Goal: Information Seeking & Learning: Learn about a topic

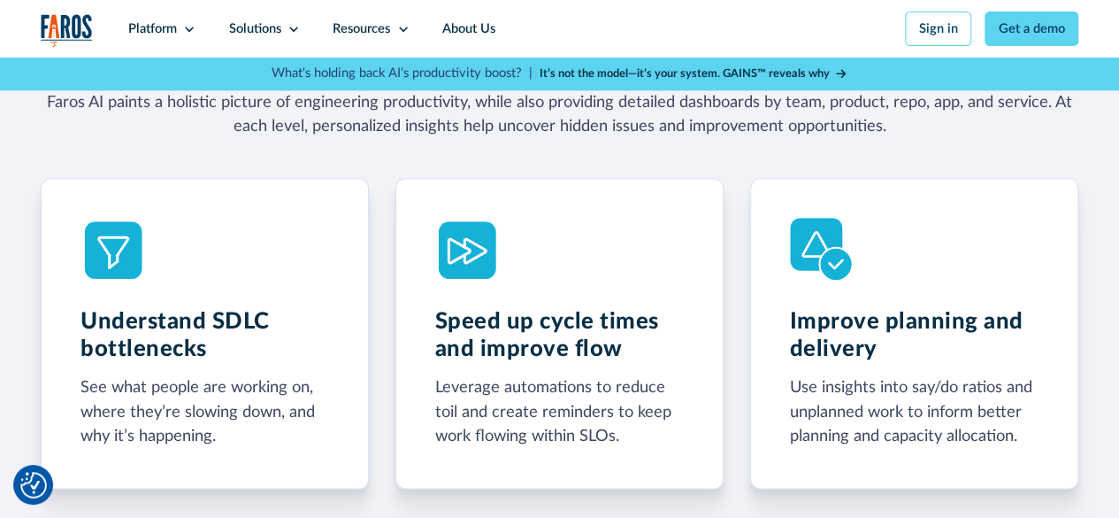
scroll to position [886, 0]
click at [154, 24] on div "Platform" at bounding box center [152, 28] width 49 height 19
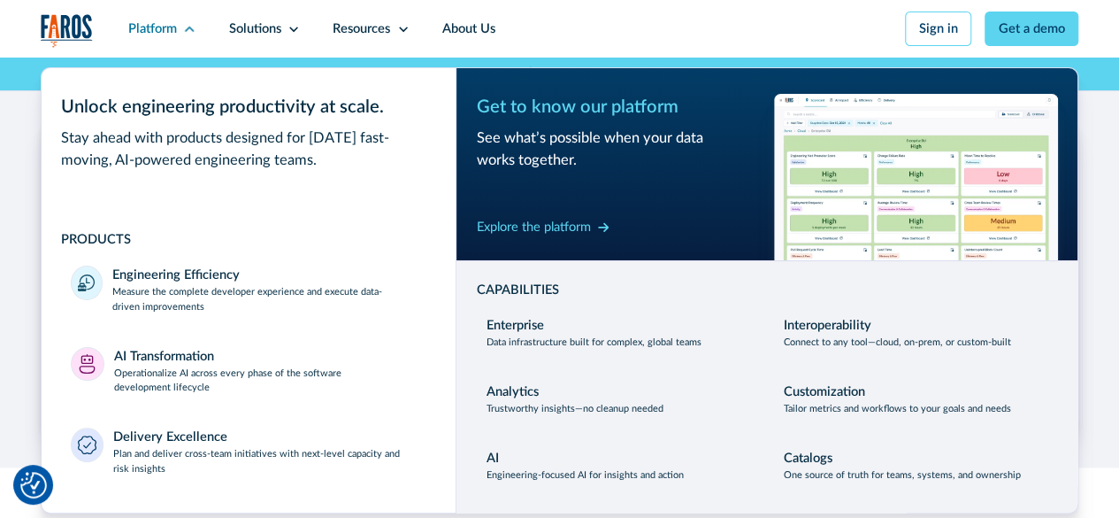
scroll to position [984, 0]
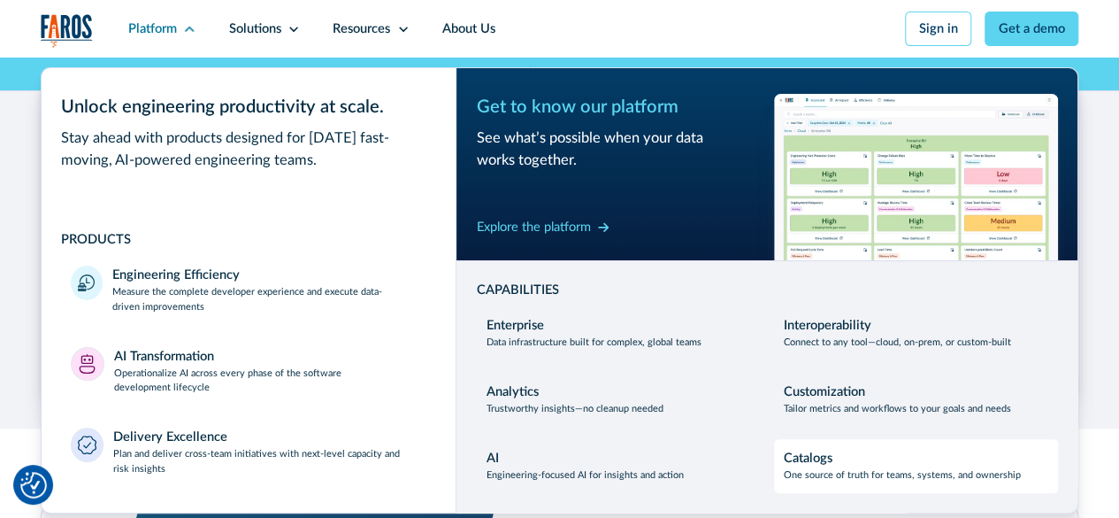
click at [803, 476] on p "One source of truth for teams, systems, and ownership" at bounding box center [902, 475] width 237 height 15
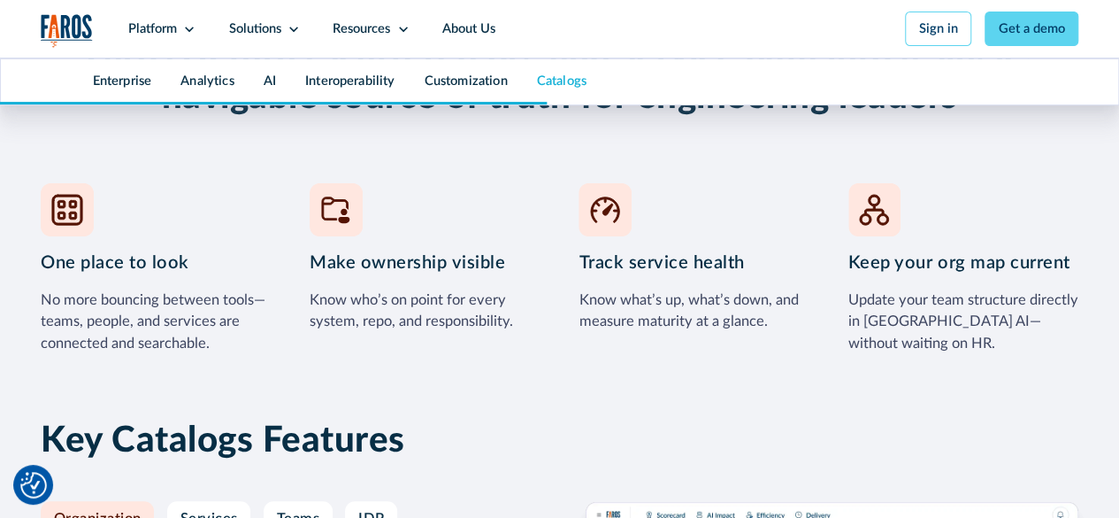
scroll to position [6749, 0]
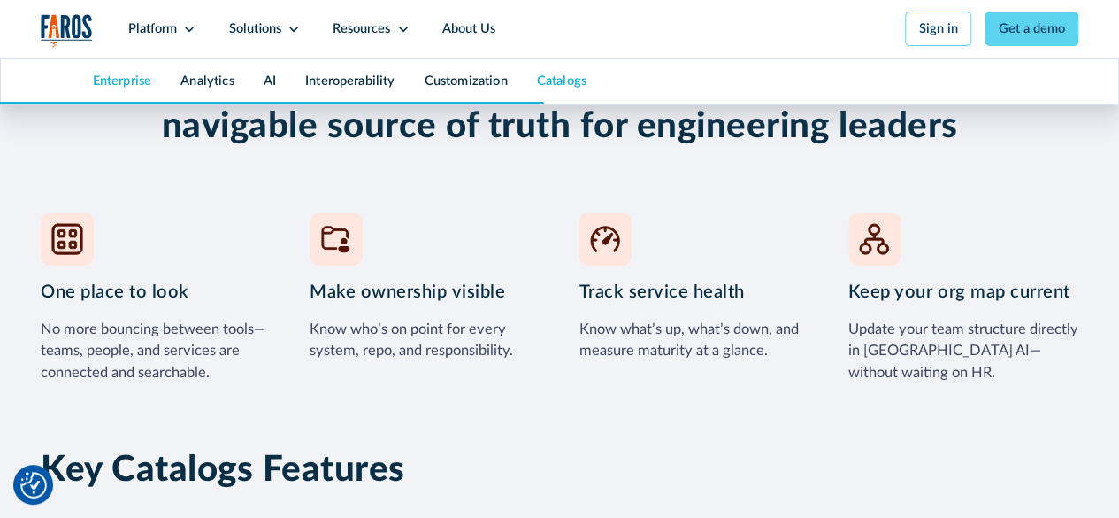
click at [131, 82] on link "Enterprise" at bounding box center [122, 81] width 59 height 13
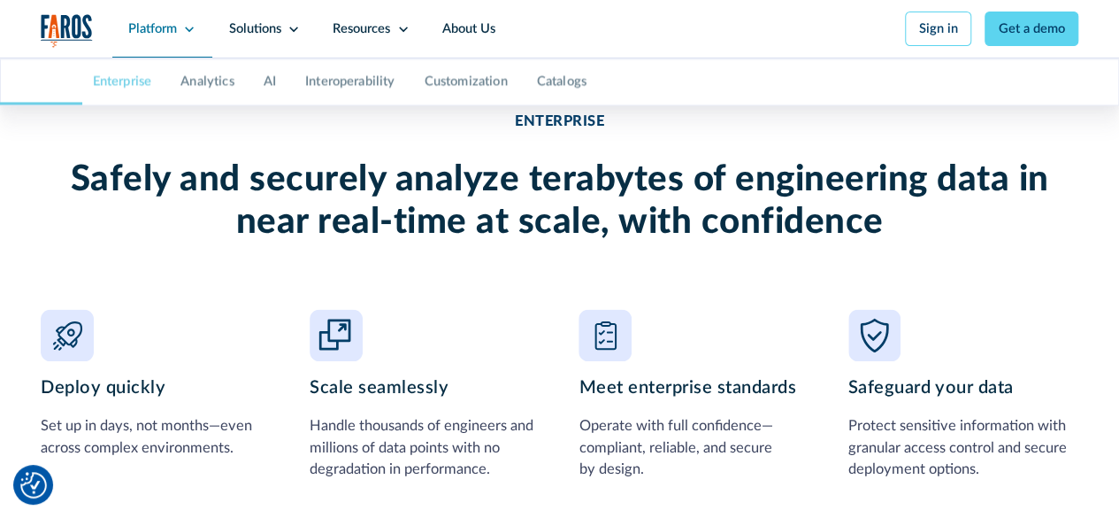
scroll to position [1254, 0]
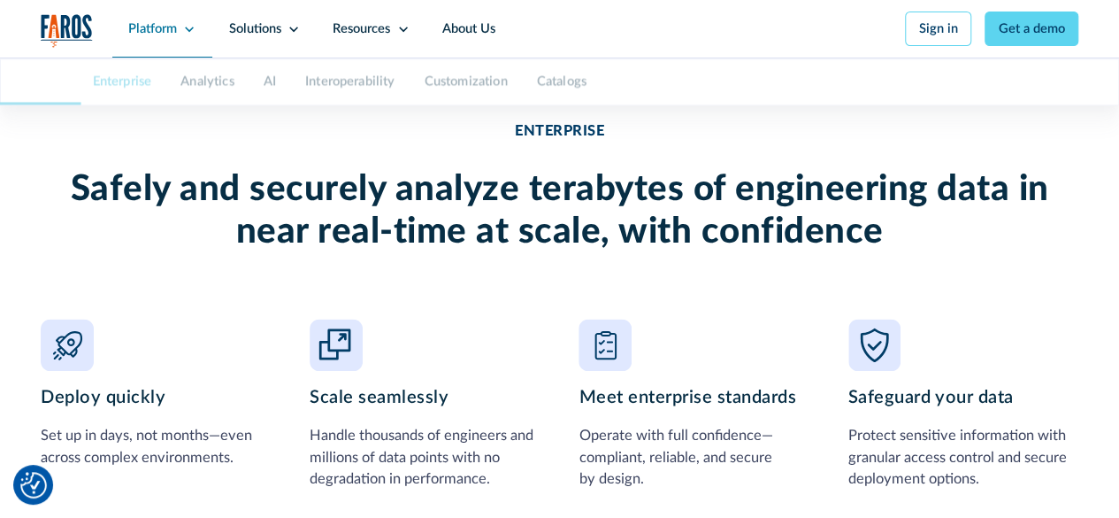
click at [180, 35] on div "Platform" at bounding box center [162, 29] width 101 height 58
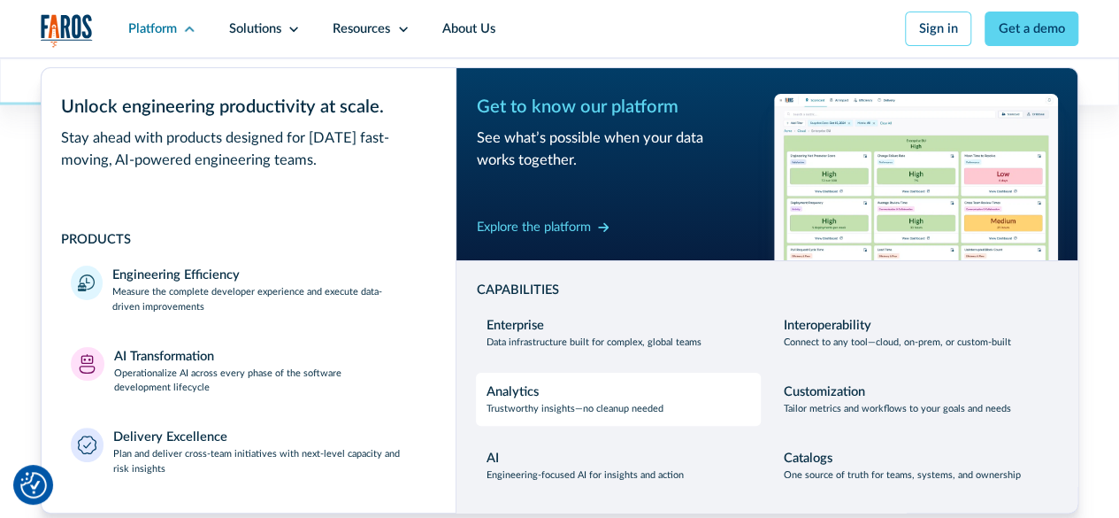
click at [556, 411] on p "Trustworthy insights—no cleanup needed" at bounding box center [574, 409] width 177 height 15
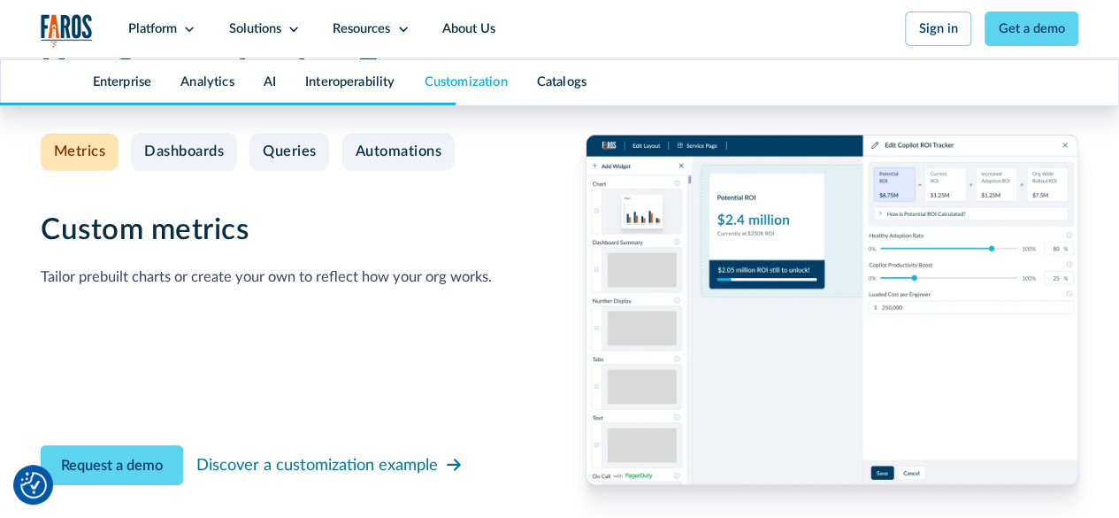
scroll to position [6082, 0]
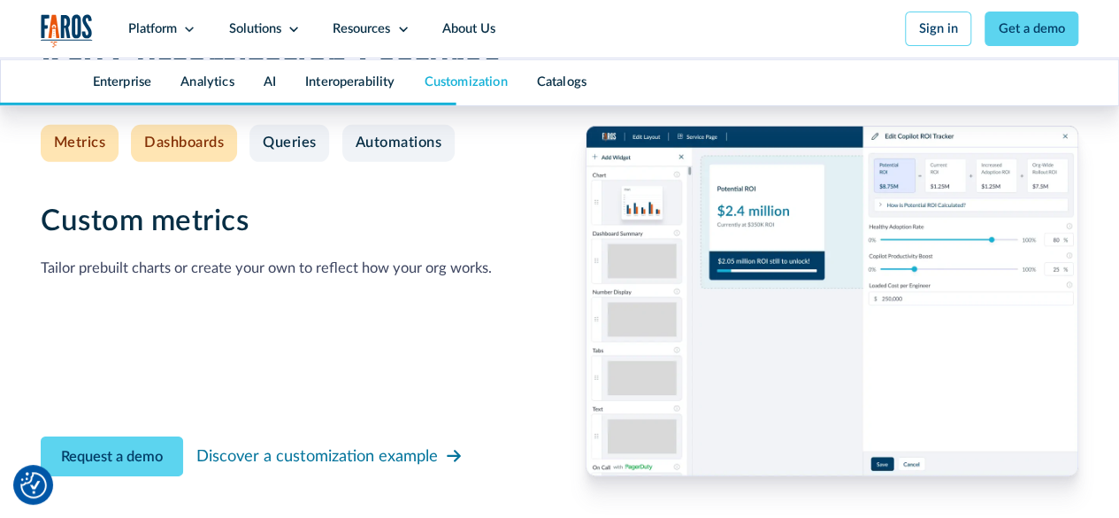
click at [194, 152] on div "Dashboards" at bounding box center [184, 143] width 80 height 18
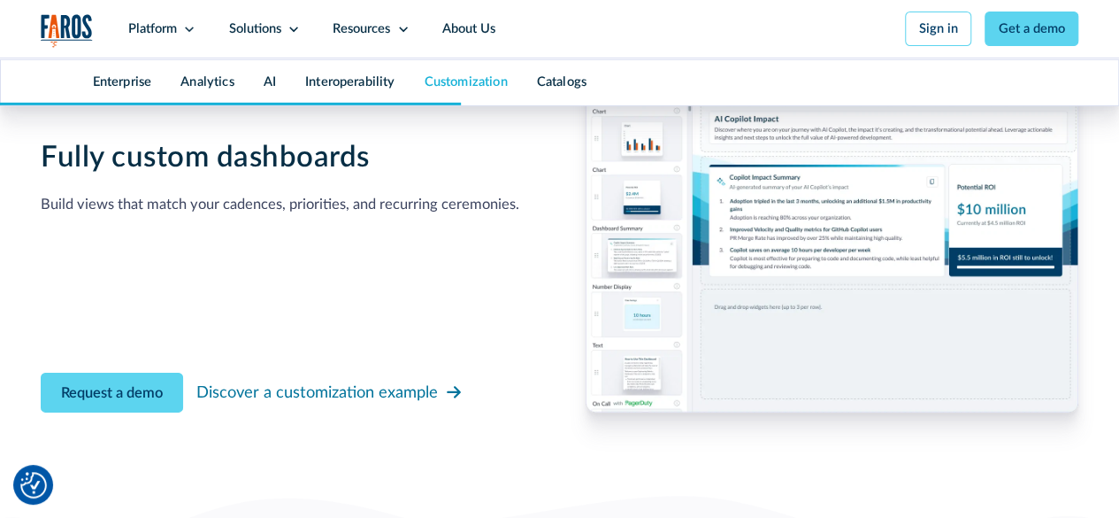
scroll to position [6144, 0]
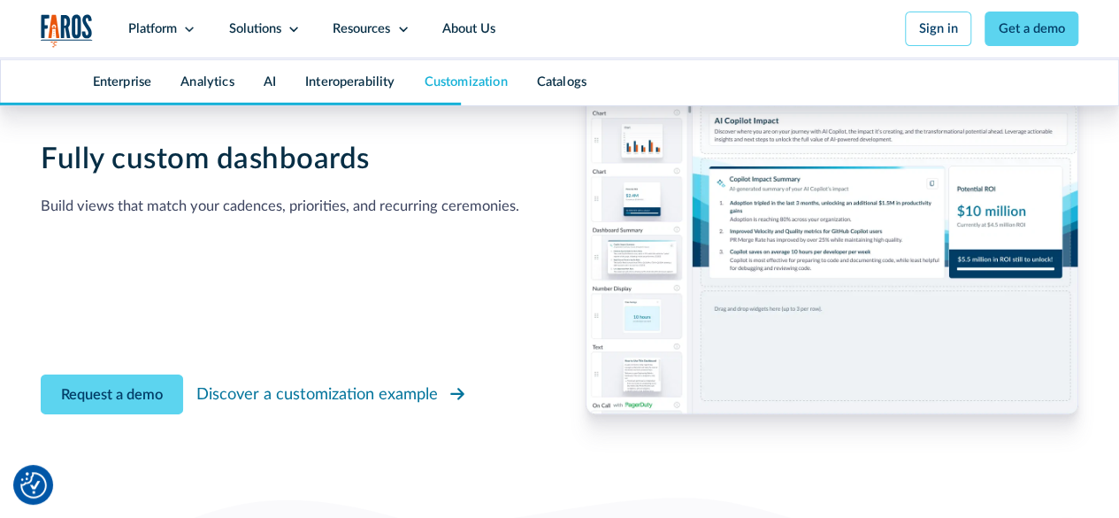
click at [334, 406] on div "Discover a customization example" at bounding box center [317, 394] width 242 height 24
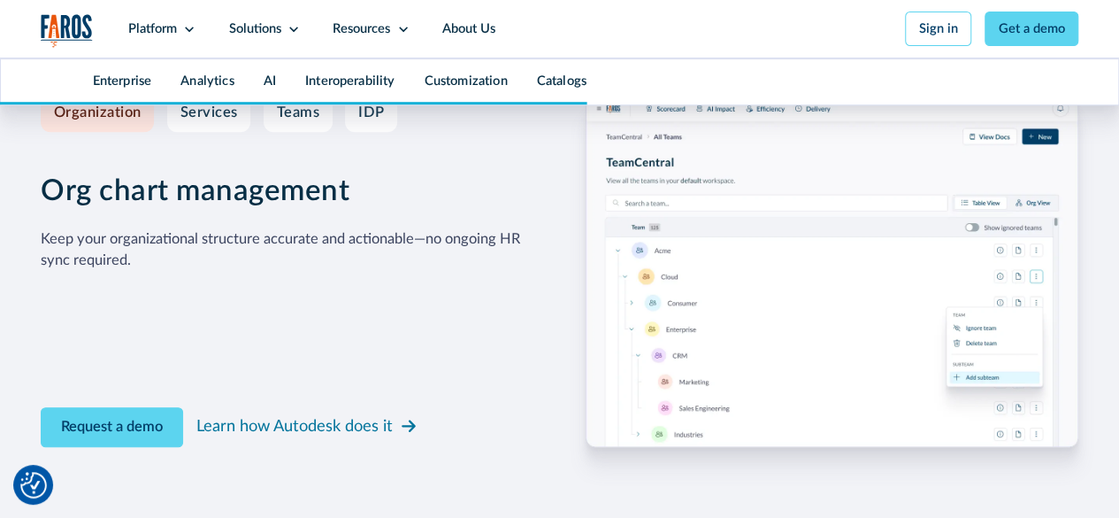
scroll to position [7181, 0]
